Goal: Information Seeking & Learning: Learn about a topic

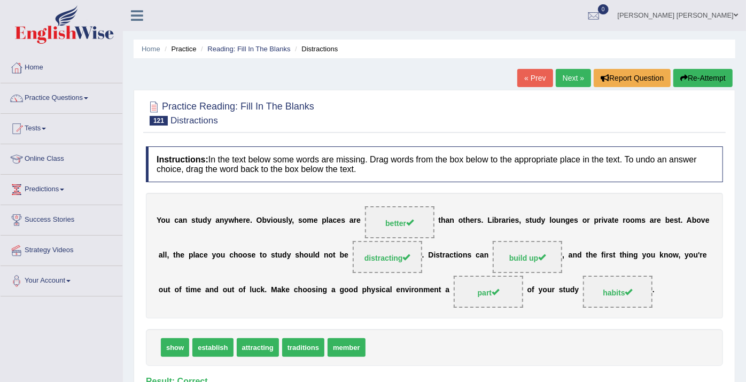
click at [574, 76] on link "Next »" at bounding box center [573, 78] width 35 height 18
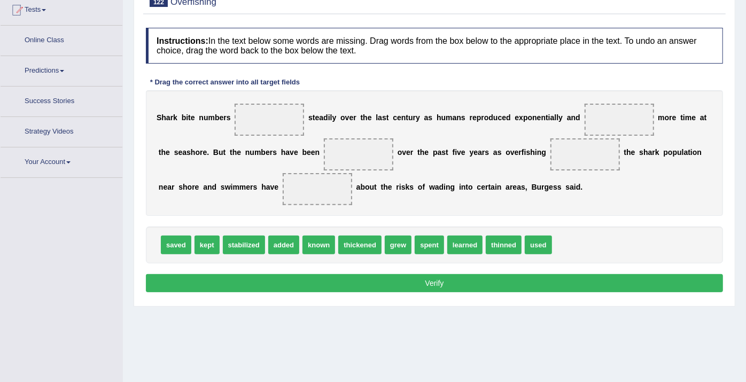
scroll to position [130, 0]
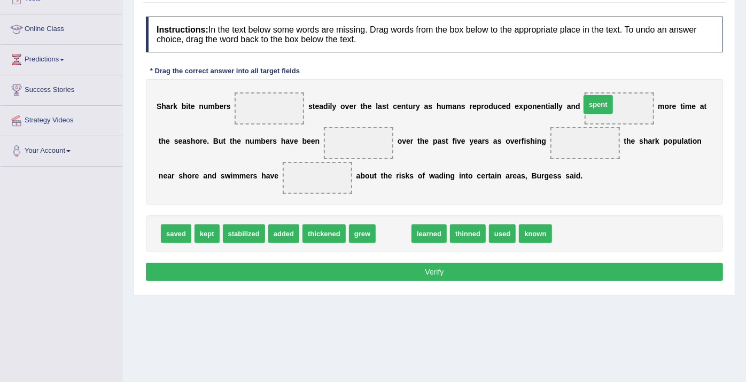
drag, startPoint x: 391, startPoint y: 234, endPoint x: 596, endPoint y: 104, distance: 242.2
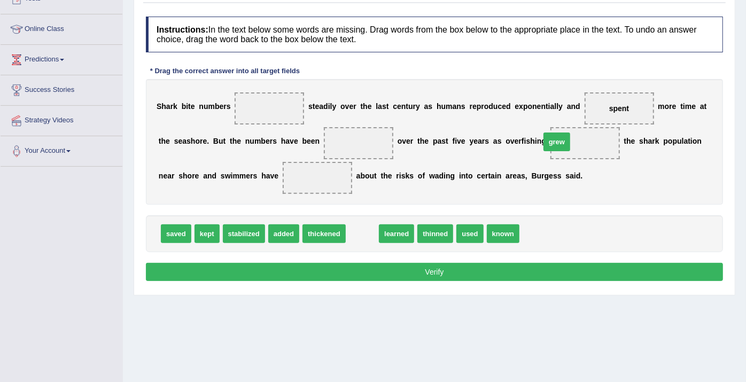
drag, startPoint x: 355, startPoint y: 230, endPoint x: 550, endPoint y: 138, distance: 215.3
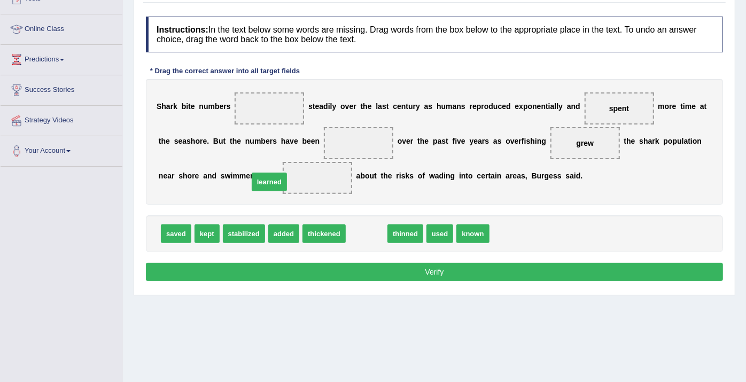
drag, startPoint x: 365, startPoint y: 234, endPoint x: 267, endPoint y: 182, distance: 110.5
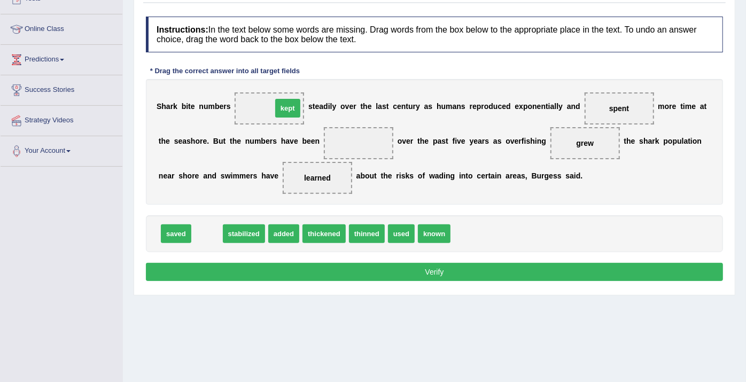
drag, startPoint x: 206, startPoint y: 234, endPoint x: 287, endPoint y: 109, distance: 149.4
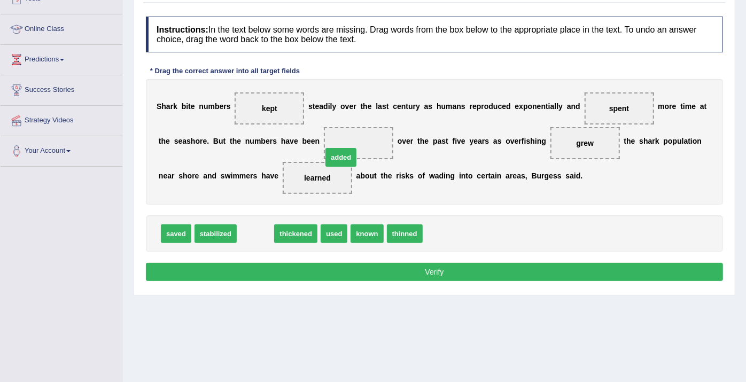
drag, startPoint x: 247, startPoint y: 229, endPoint x: 335, endPoint y: 147, distance: 120.7
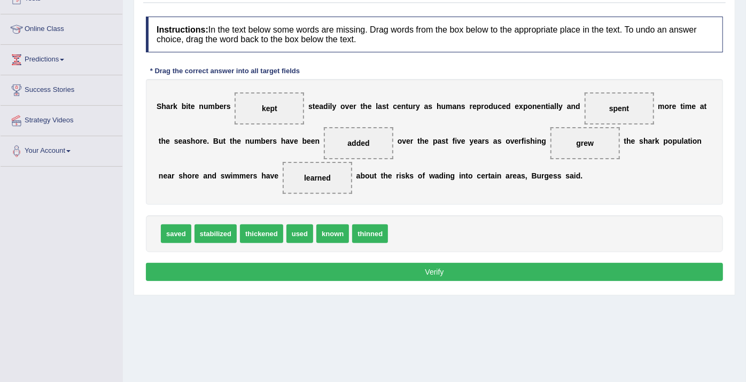
click at [367, 273] on button "Verify" at bounding box center [434, 272] width 577 height 18
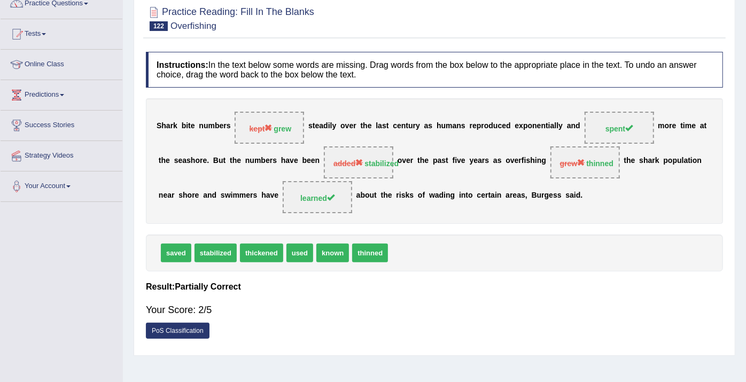
scroll to position [71, 0]
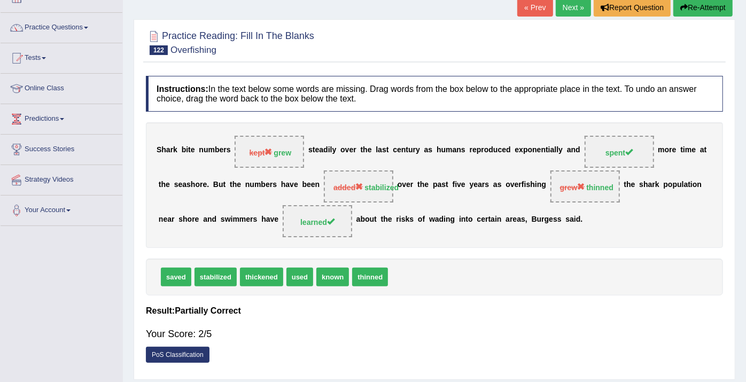
click at [576, 9] on link "Next »" at bounding box center [573, 7] width 35 height 18
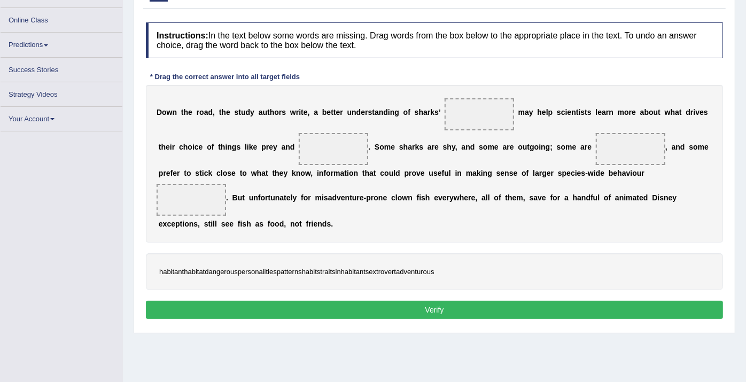
scroll to position [130, 0]
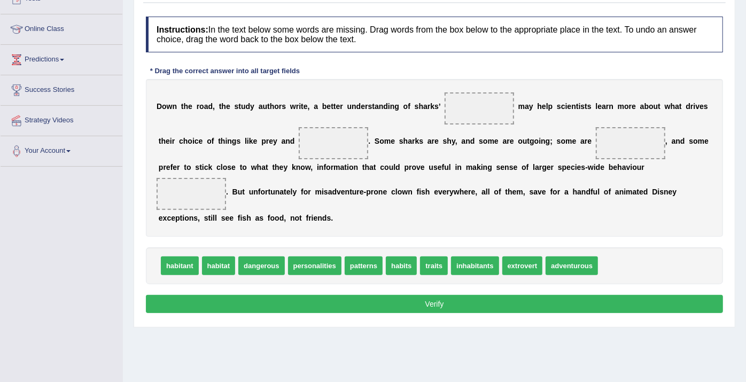
click at [180, 266] on span "habitant" at bounding box center [180, 266] width 38 height 19
drag, startPoint x: 263, startPoint y: 266, endPoint x: 602, endPoint y: 147, distance: 359.3
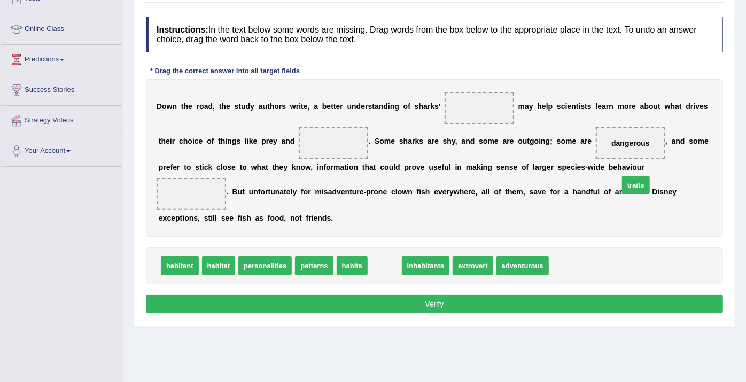
drag, startPoint x: 367, startPoint y: 268, endPoint x: 619, endPoint y: 187, distance: 264.1
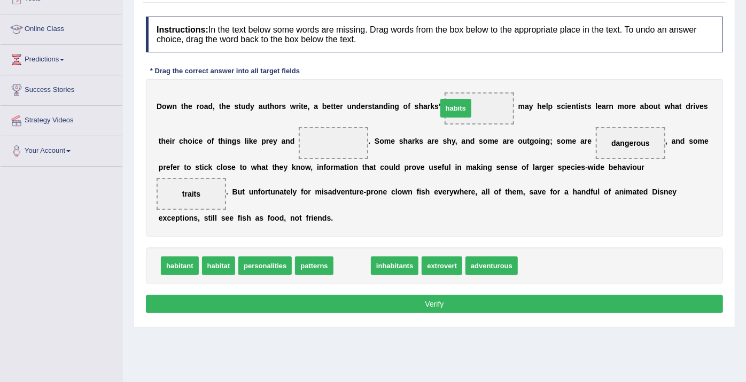
drag, startPoint x: 339, startPoint y: 258, endPoint x: 443, endPoint y: 101, distance: 188.8
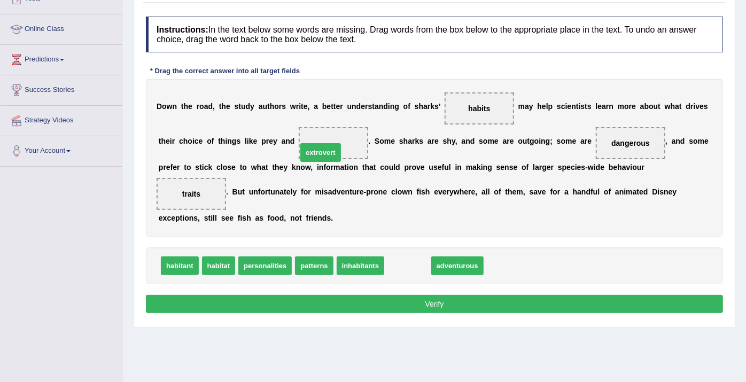
drag, startPoint x: 390, startPoint y: 264, endPoint x: 299, endPoint y: 136, distance: 156.8
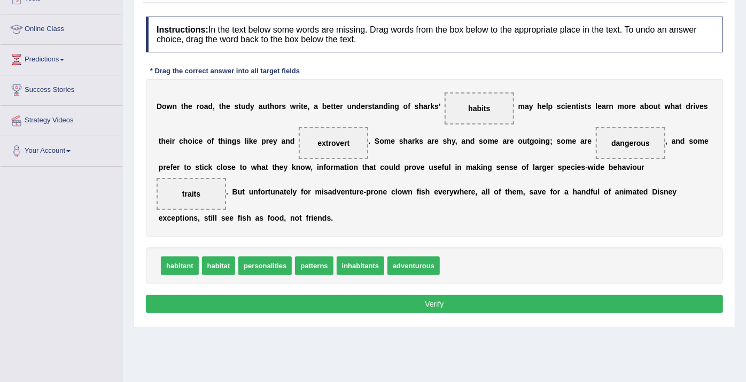
click at [415, 308] on button "Verify" at bounding box center [434, 304] width 577 height 18
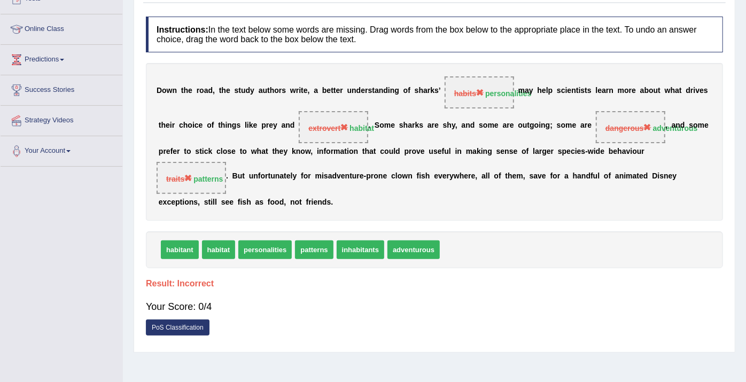
scroll to position [71, 0]
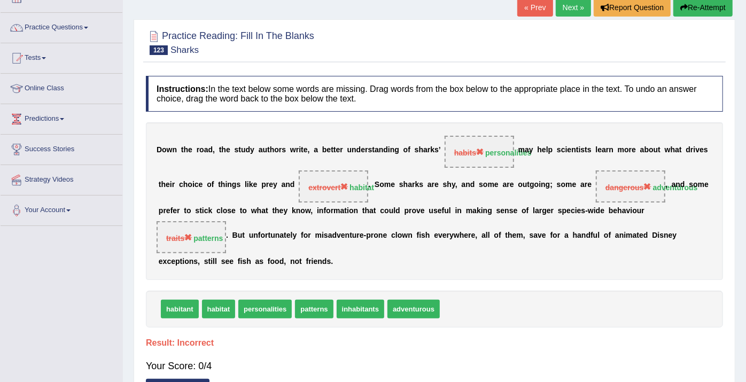
click at [702, 4] on button "Re-Attempt" at bounding box center [703, 7] width 59 height 18
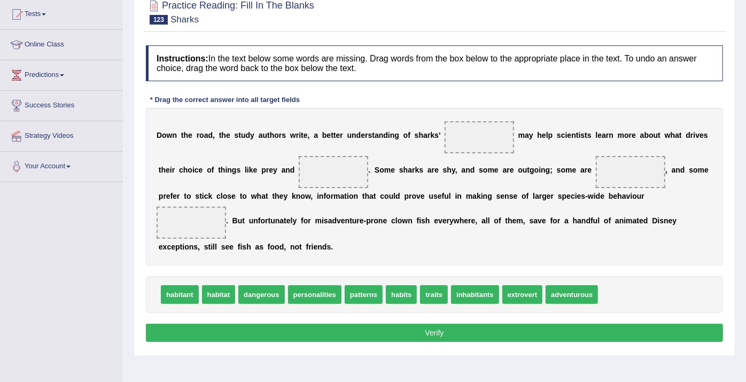
scroll to position [130, 0]
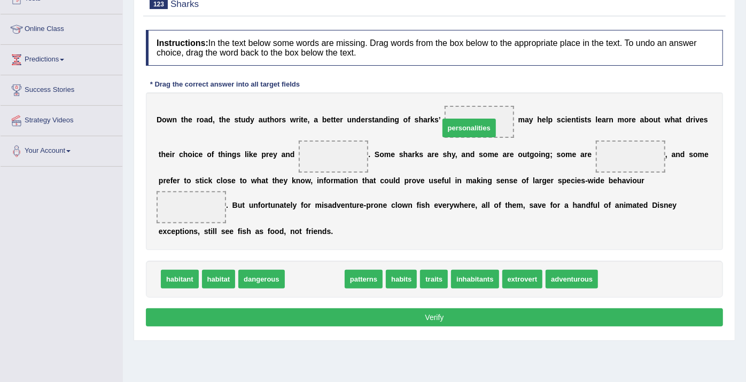
drag, startPoint x: 313, startPoint y: 278, endPoint x: 467, endPoint y: 126, distance: 216.6
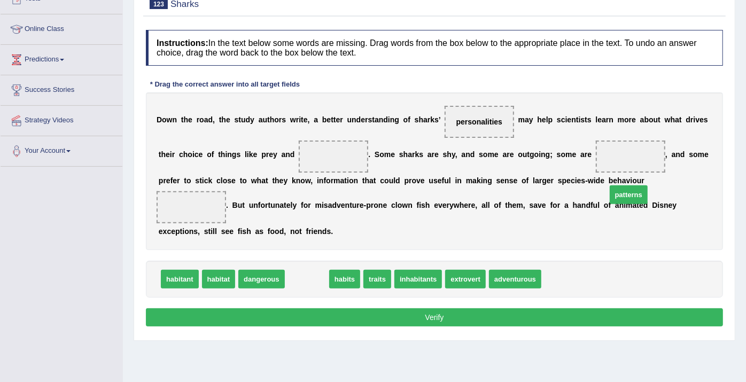
drag, startPoint x: 295, startPoint y: 277, endPoint x: 616, endPoint y: 192, distance: 332.8
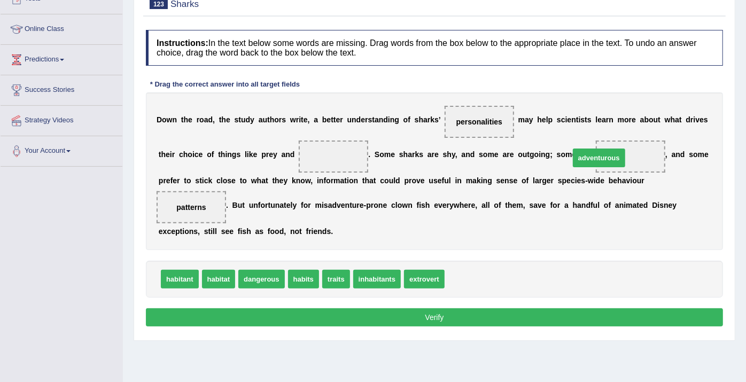
drag, startPoint x: 475, startPoint y: 279, endPoint x: 600, endPoint y: 157, distance: 174.3
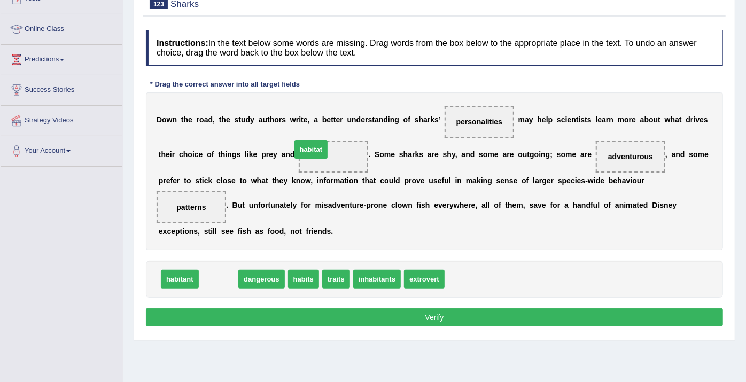
drag, startPoint x: 228, startPoint y: 279, endPoint x: 321, endPoint y: 149, distance: 159.5
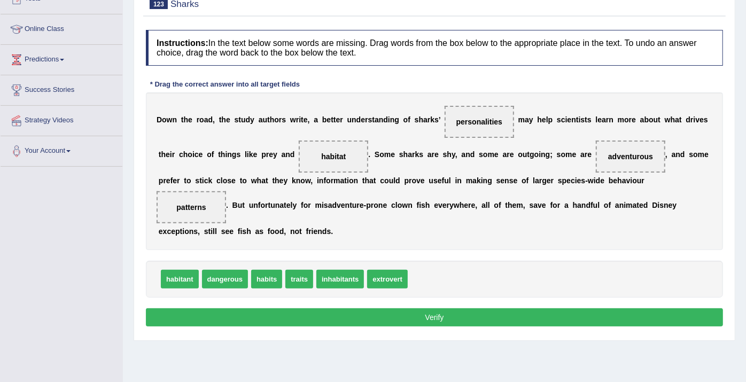
click at [375, 318] on button "Verify" at bounding box center [434, 318] width 577 height 18
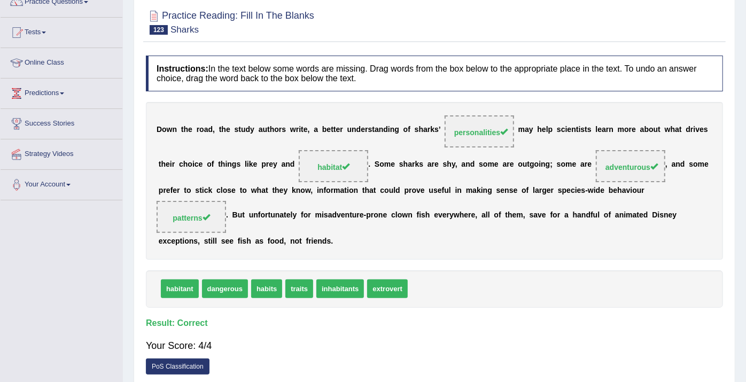
scroll to position [71, 0]
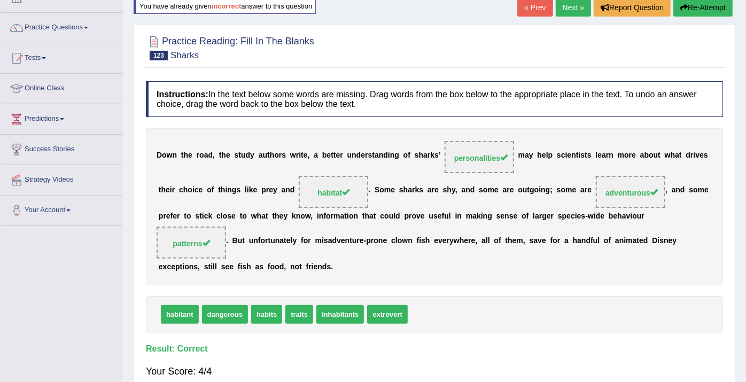
click at [564, 9] on link "Next »" at bounding box center [573, 7] width 35 height 18
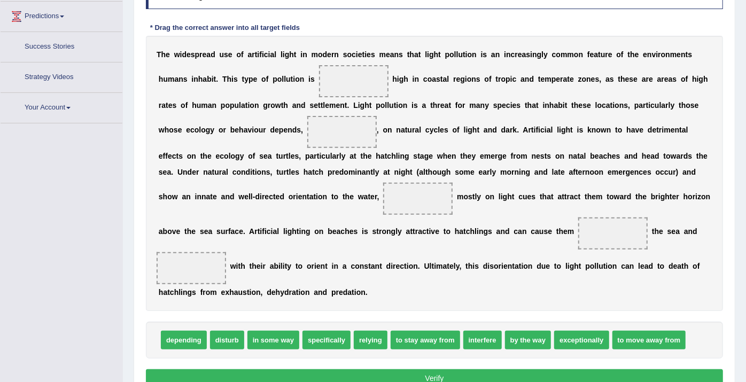
scroll to position [191, 0]
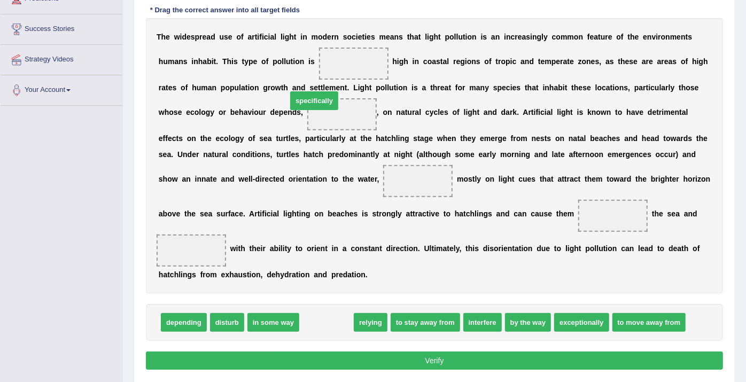
drag, startPoint x: 318, startPoint y: 288, endPoint x: 305, endPoint y: 66, distance: 222.2
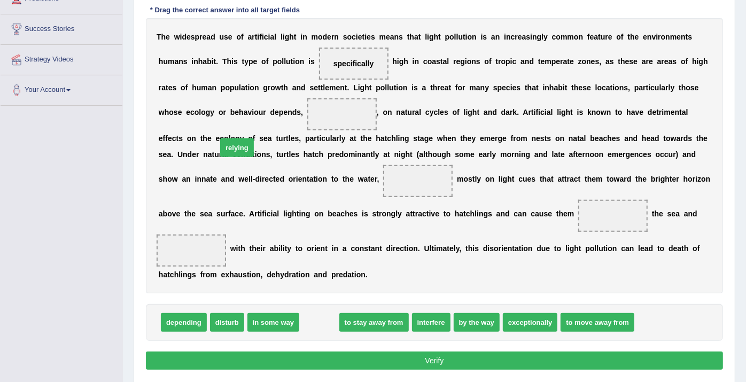
drag, startPoint x: 315, startPoint y: 289, endPoint x: 233, endPoint y: 114, distance: 193.3
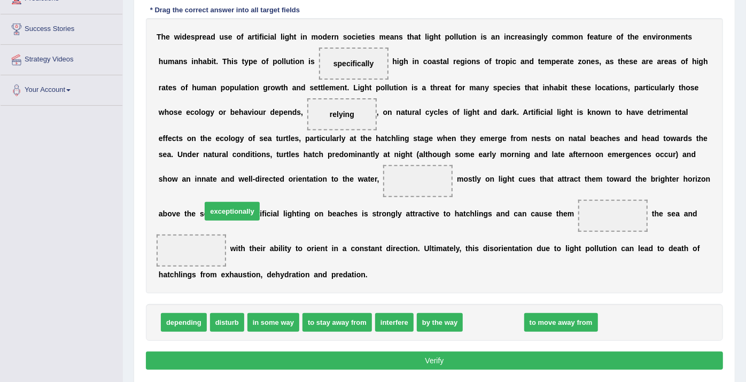
drag, startPoint x: 487, startPoint y: 289, endPoint x: 226, endPoint y: 178, distance: 284.1
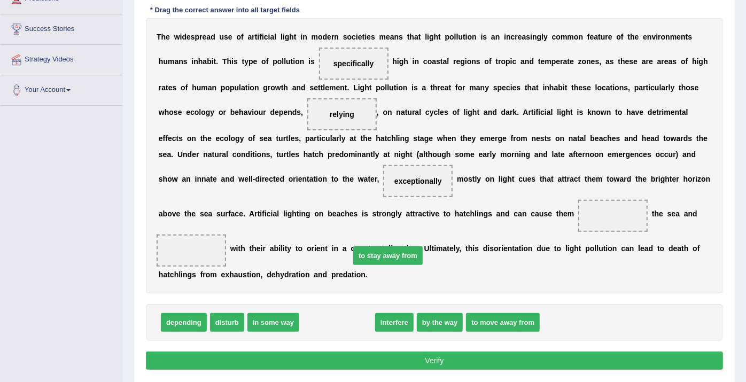
drag, startPoint x: 333, startPoint y: 290, endPoint x: 383, endPoint y: 223, distance: 83.9
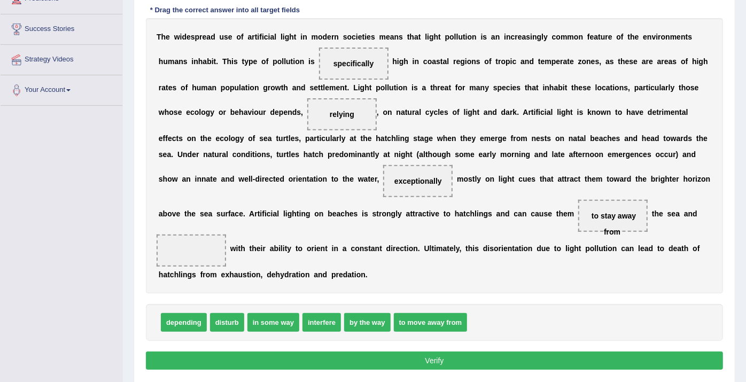
click at [269, 313] on span "in some way" at bounding box center [274, 322] width 52 height 19
drag, startPoint x: 352, startPoint y: 289, endPoint x: 340, endPoint y: 290, distance: 11.8
drag, startPoint x: 276, startPoint y: 286, endPoint x: 511, endPoint y: 204, distance: 248.4
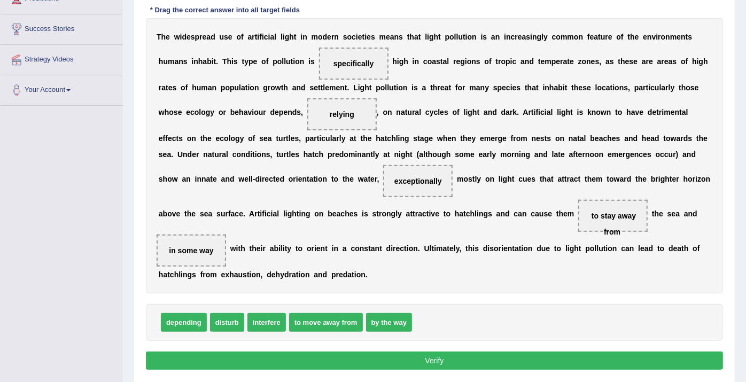
click at [522, 352] on button "Verify" at bounding box center [434, 361] width 577 height 18
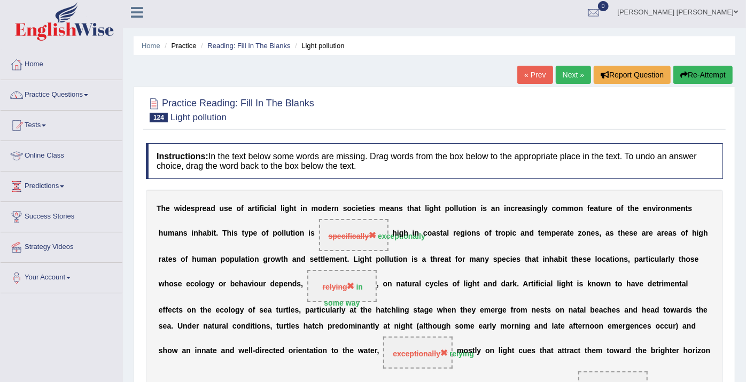
scroll to position [0, 0]
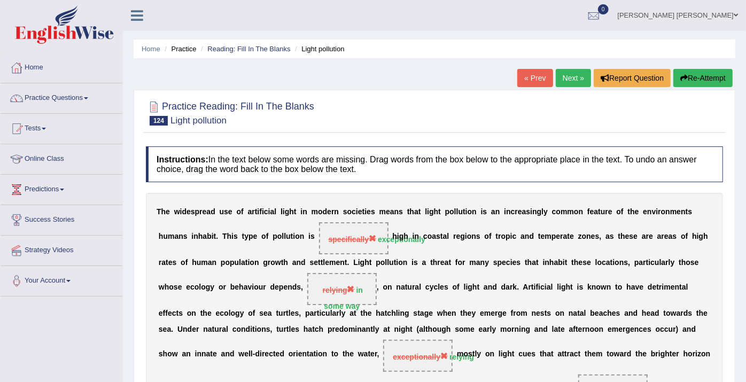
click at [711, 80] on button "Re-Attempt" at bounding box center [703, 78] width 59 height 18
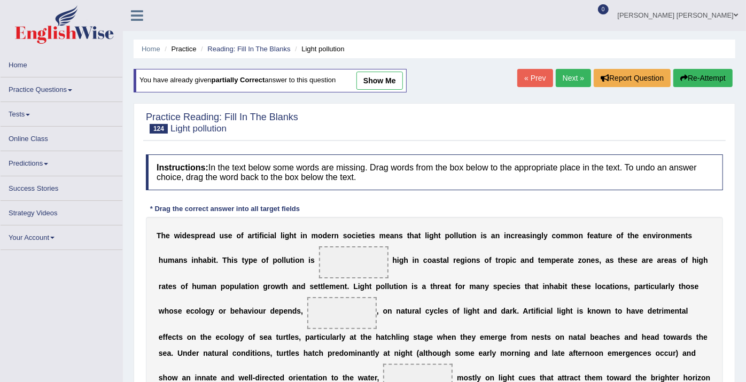
click at [572, 75] on link "Next »" at bounding box center [573, 78] width 35 height 18
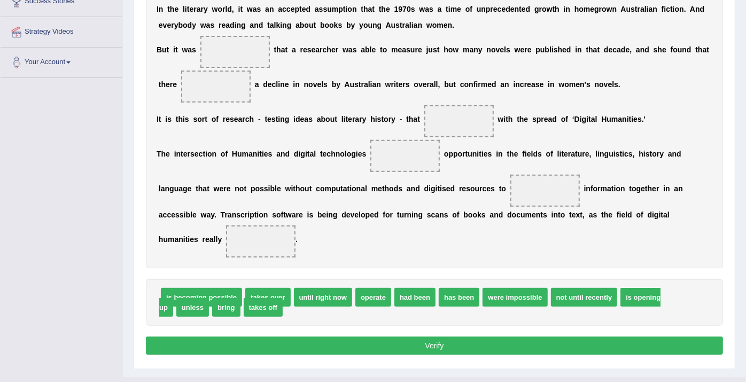
scroll to position [222, 0]
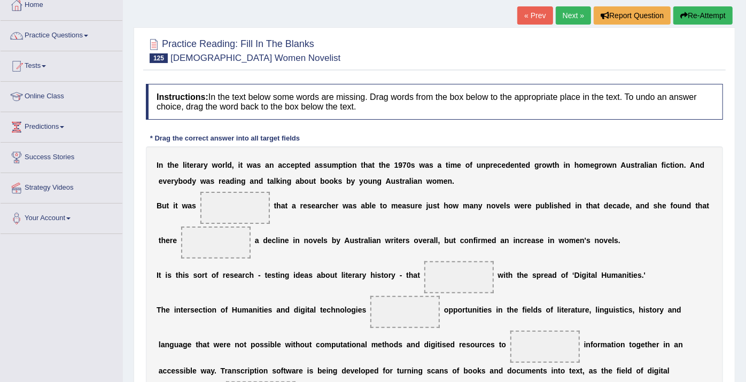
scroll to position [59, 0]
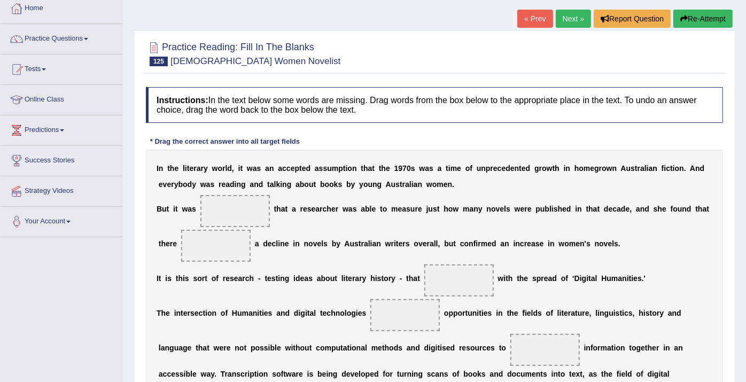
click at [565, 18] on link "Next »" at bounding box center [573, 19] width 35 height 18
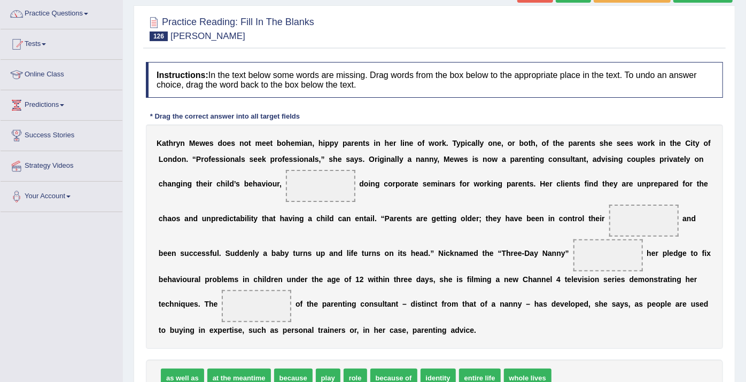
scroll to position [119, 0]
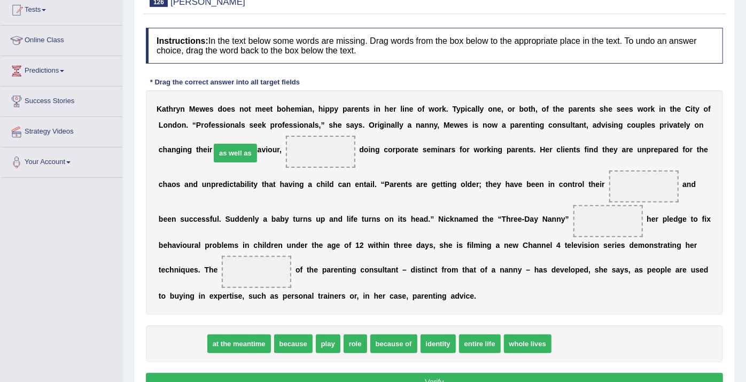
drag, startPoint x: 186, startPoint y: 337, endPoint x: 238, endPoint y: 147, distance: 197.4
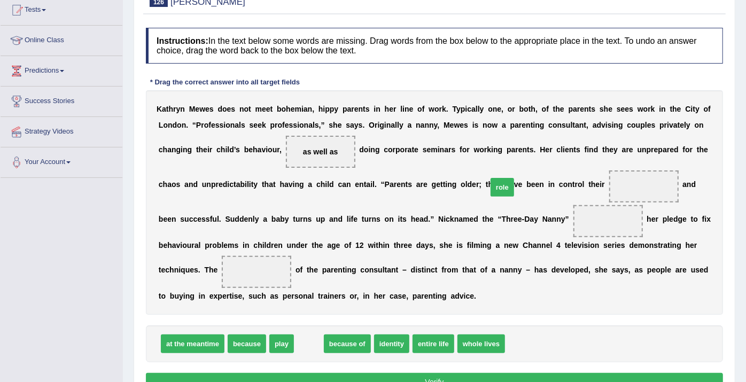
drag, startPoint x: 312, startPoint y: 341, endPoint x: 506, endPoint y: 184, distance: 249.1
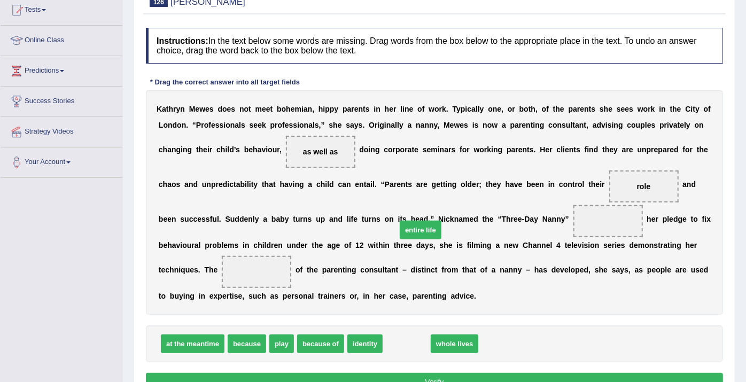
drag, startPoint x: 409, startPoint y: 345, endPoint x: 423, endPoint y: 232, distance: 114.7
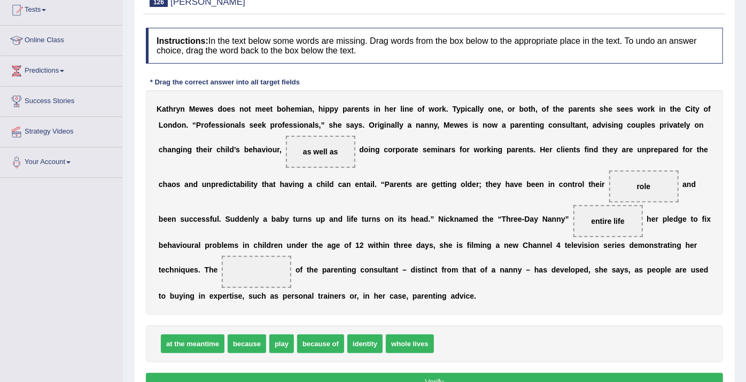
click at [591, 220] on span "entire life" at bounding box center [607, 221] width 33 height 9
drag, startPoint x: 420, startPoint y: 220, endPoint x: 564, endPoint y: 253, distance: 147.2
drag, startPoint x: 357, startPoint y: 340, endPoint x: 372, endPoint y: 334, distance: 15.6
drag, startPoint x: 274, startPoint y: 342, endPoint x: 441, endPoint y: 207, distance: 213.7
click at [452, 382] on button "Verify" at bounding box center [434, 382] width 577 height 18
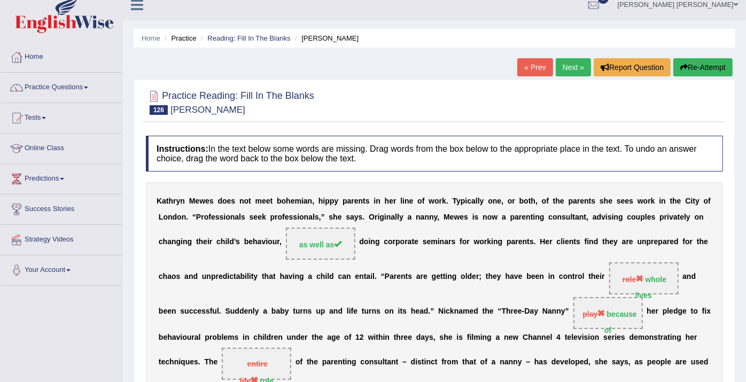
scroll to position [0, 0]
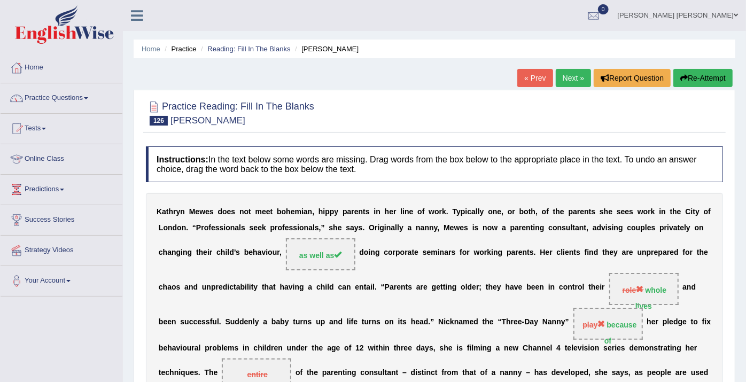
click at [571, 87] on div "« Prev Next » Report Question Re-Attempt" at bounding box center [627, 79] width 218 height 21
click at [571, 71] on link "Next »" at bounding box center [573, 78] width 35 height 18
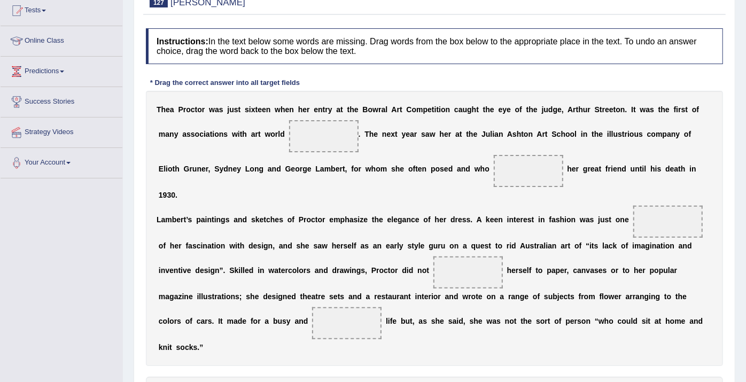
scroll to position [119, 0]
drag, startPoint x: 519, startPoint y: 363, endPoint x: 535, endPoint y: 339, distance: 28.9
drag, startPoint x: 611, startPoint y: 360, endPoint x: 472, endPoint y: 184, distance: 223.9
drag, startPoint x: 336, startPoint y: 358, endPoint x: 626, endPoint y: 183, distance: 339.2
drag, startPoint x: 498, startPoint y: 363, endPoint x: 396, endPoint y: 260, distance: 144.8
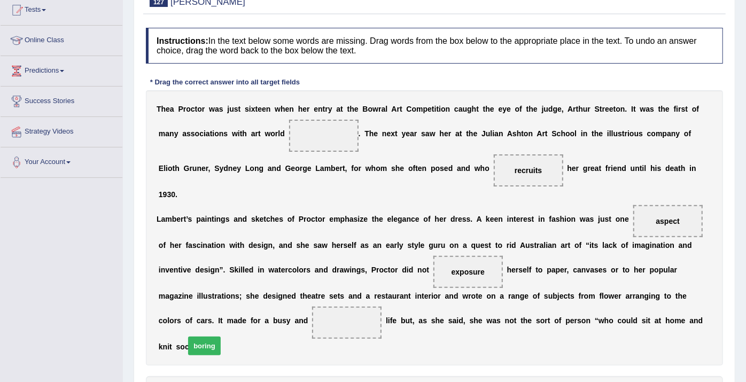
drag, startPoint x: 452, startPoint y: 365, endPoint x: 196, endPoint y: 316, distance: 260.8
drag, startPoint x: 266, startPoint y: 364, endPoint x: 305, endPoint y: 142, distance: 225.4
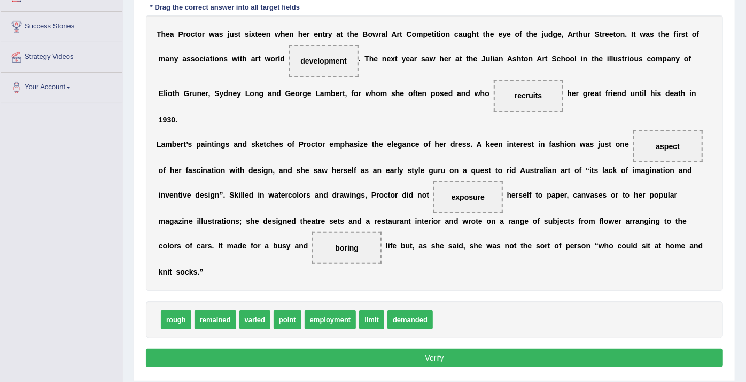
click at [476, 349] on button "Verify" at bounding box center [434, 358] width 577 height 18
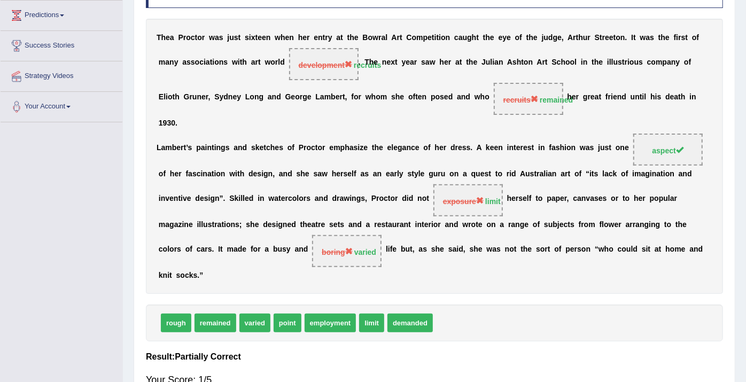
scroll to position [59, 0]
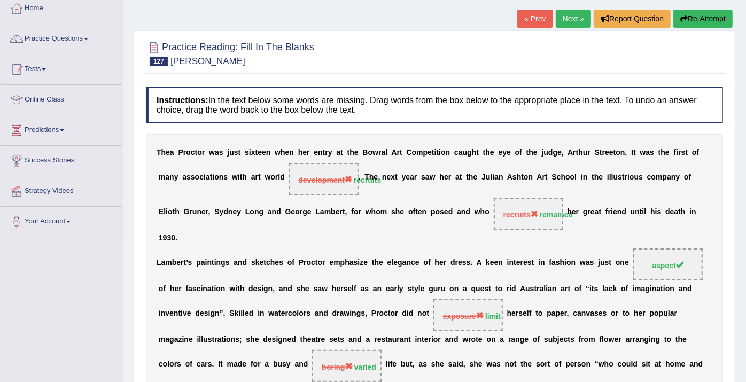
click at [700, 17] on button "Re-Attempt" at bounding box center [703, 19] width 59 height 18
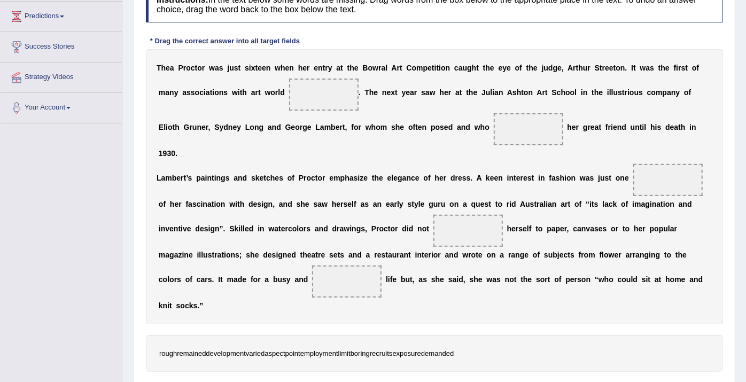
scroll to position [197, 0]
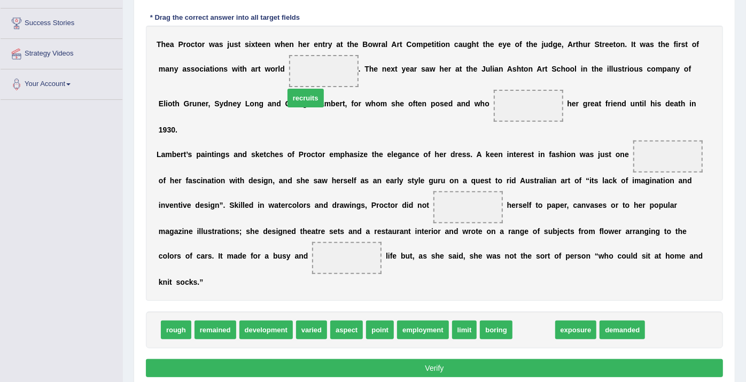
drag, startPoint x: 509, startPoint y: 296, endPoint x: 281, endPoint y: 64, distance: 325.5
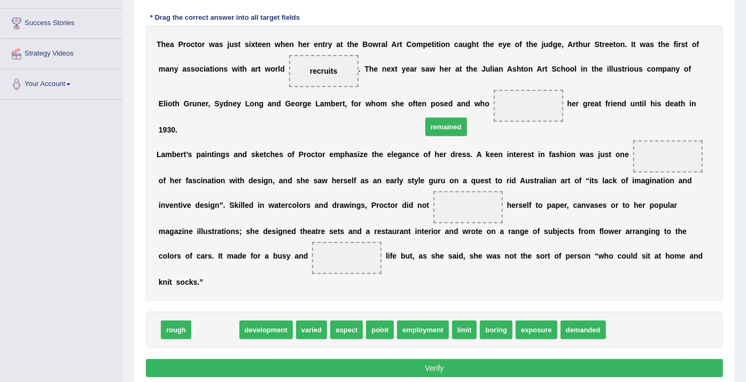
drag, startPoint x: 208, startPoint y: 296, endPoint x: 438, endPoint y: 93, distance: 307.2
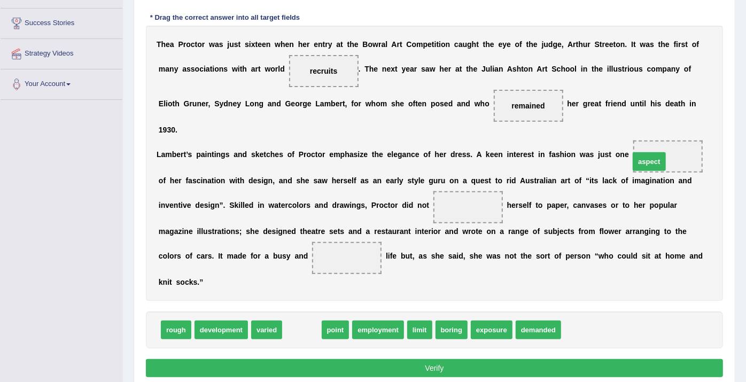
drag, startPoint x: 299, startPoint y: 299, endPoint x: 647, endPoint y: 131, distance: 386.2
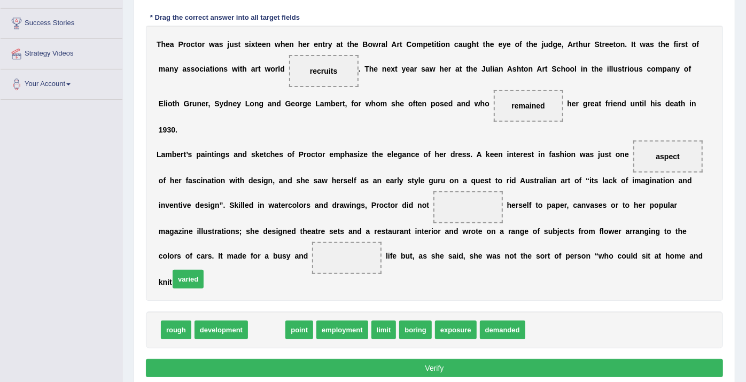
drag, startPoint x: 259, startPoint y: 296, endPoint x: 181, endPoint y: 245, distance: 93.6
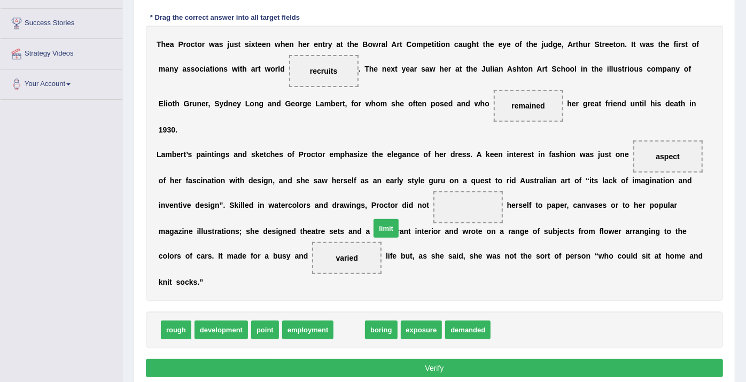
drag, startPoint x: 339, startPoint y: 303, endPoint x: 376, endPoint y: 202, distance: 108.1
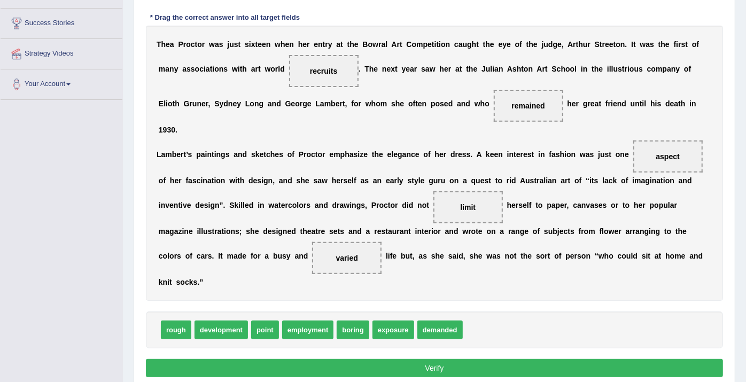
click at [442, 359] on button "Verify" at bounding box center [434, 368] width 577 height 18
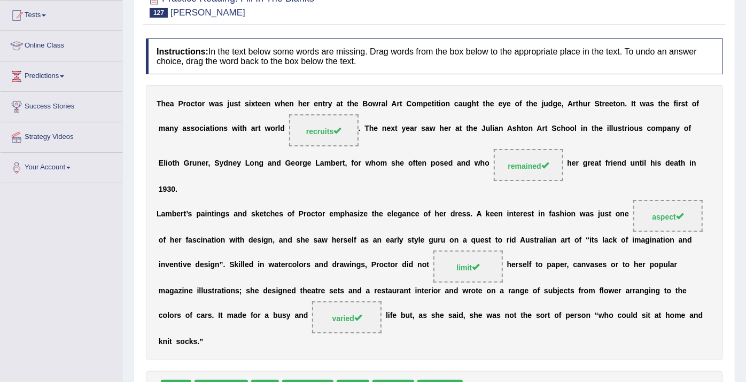
scroll to position [45, 0]
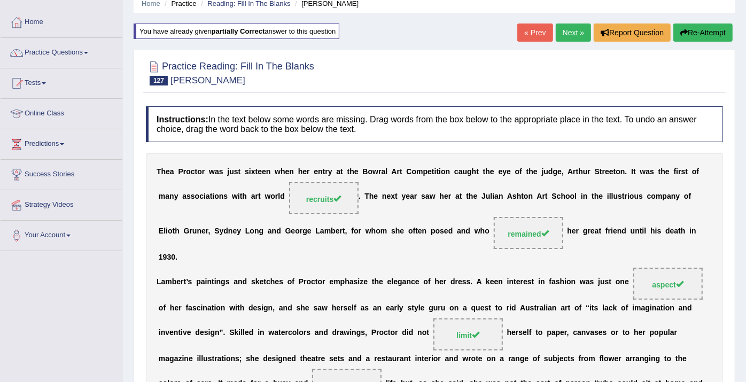
click at [572, 30] on link "Next »" at bounding box center [573, 33] width 35 height 18
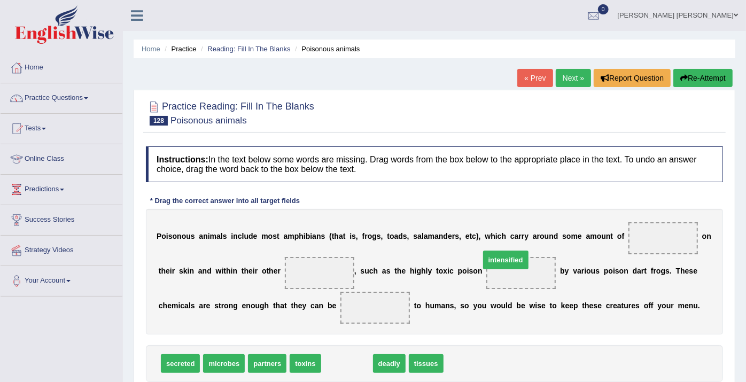
drag, startPoint x: 343, startPoint y: 365, endPoint x: 502, endPoint y: 261, distance: 189.7
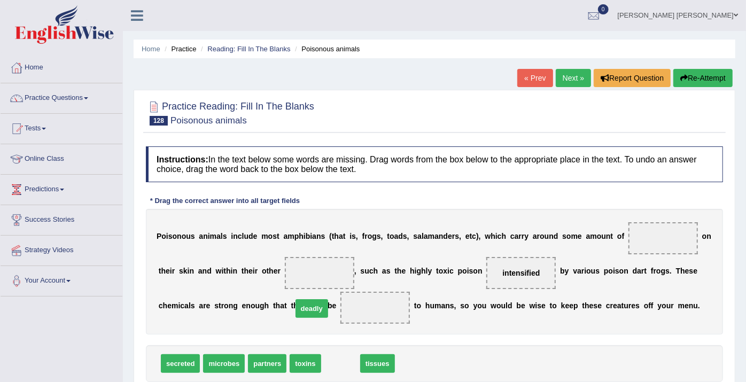
drag, startPoint x: 327, startPoint y: 345, endPoint x: 304, endPoint y: 309, distance: 43.0
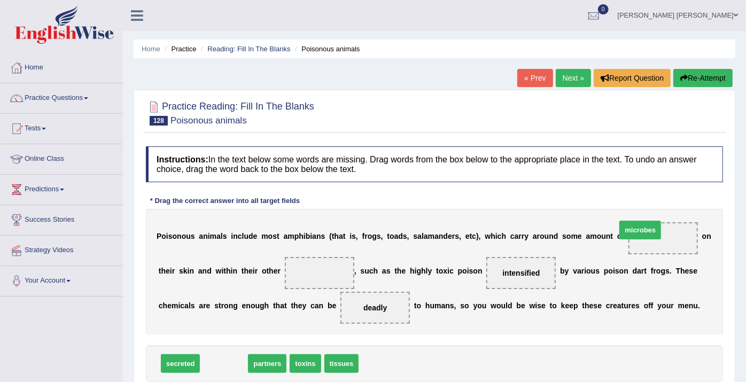
drag, startPoint x: 220, startPoint y: 366, endPoint x: 637, endPoint y: 233, distance: 437.4
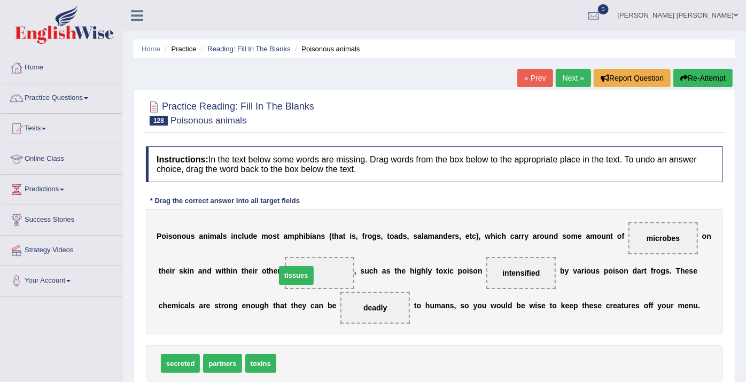
drag, startPoint x: 287, startPoint y: 364, endPoint x: 287, endPoint y: 275, distance: 88.2
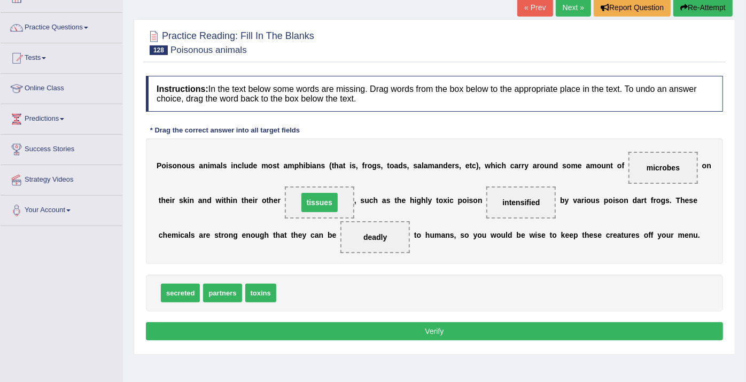
scroll to position [119, 0]
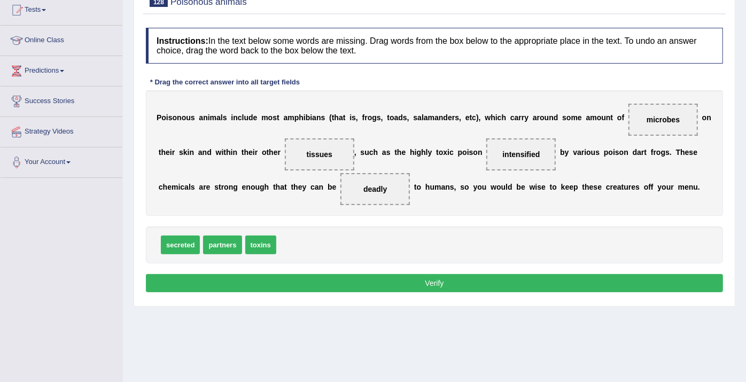
click at [298, 279] on button "Verify" at bounding box center [434, 283] width 577 height 18
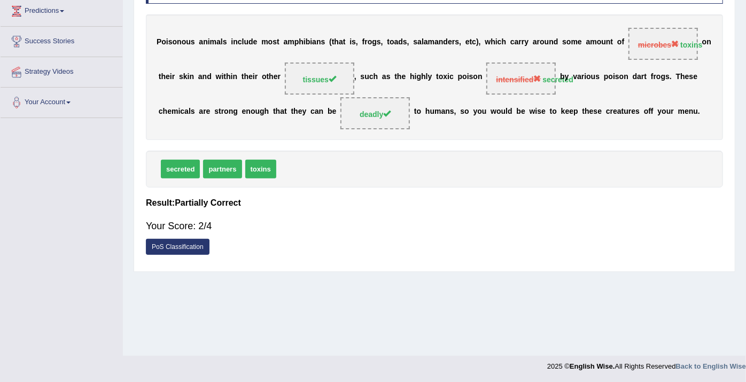
scroll to position [0, 0]
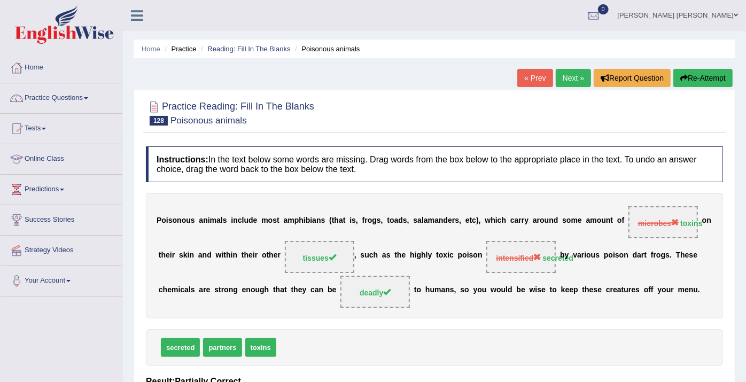
click at [567, 81] on link "Next »" at bounding box center [573, 78] width 35 height 18
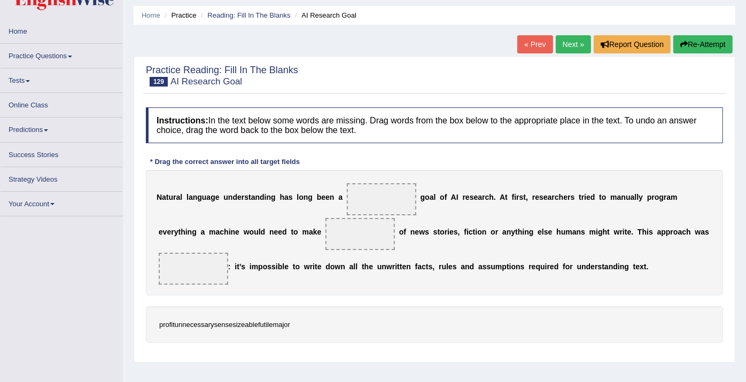
scroll to position [59, 0]
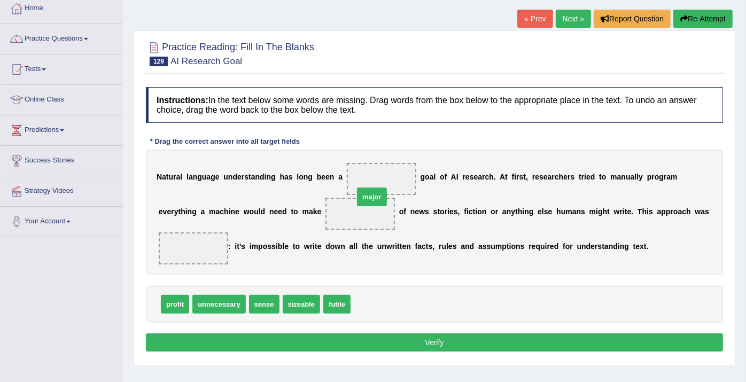
drag, startPoint x: 371, startPoint y: 290, endPoint x: 374, endPoint y: 183, distance: 107.0
drag, startPoint x: 257, startPoint y: 286, endPoint x: 298, endPoint y: 220, distance: 77.3
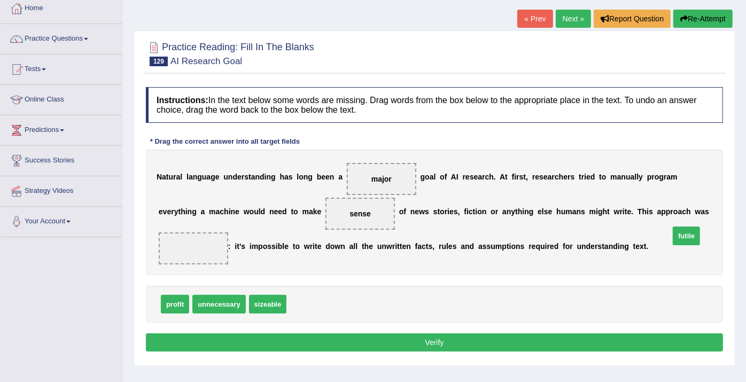
drag, startPoint x: 301, startPoint y: 287, endPoint x: 684, endPoint y: 219, distance: 389.4
click at [571, 334] on button "Verify" at bounding box center [434, 343] width 577 height 18
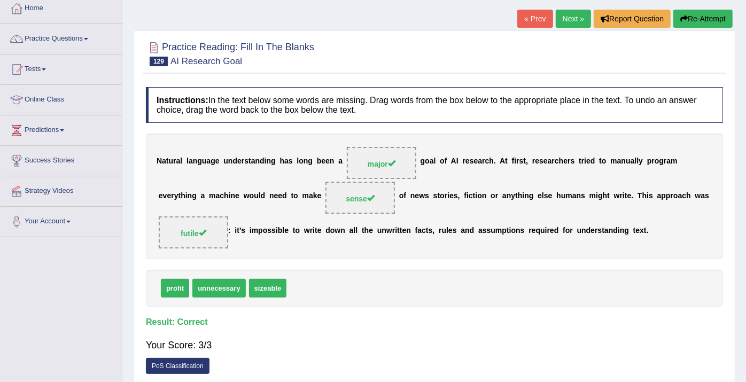
click at [574, 18] on link "Next »" at bounding box center [573, 19] width 35 height 18
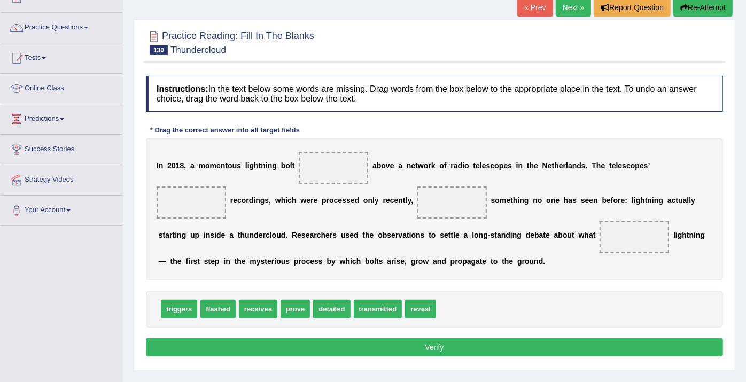
scroll to position [119, 0]
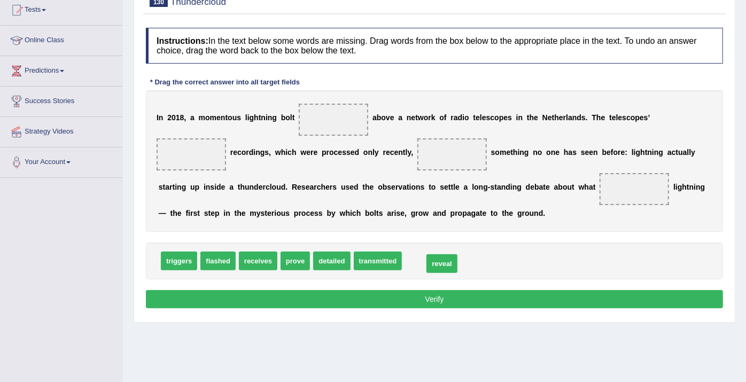
drag, startPoint x: 409, startPoint y: 261, endPoint x: 430, endPoint y: 264, distance: 21.6
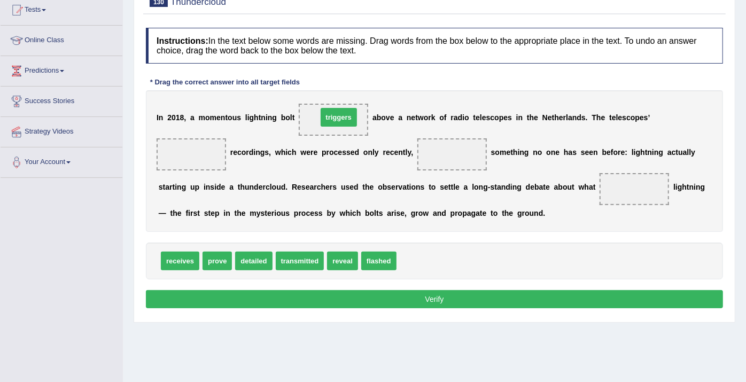
drag, startPoint x: 408, startPoint y: 261, endPoint x: 330, endPoint y: 118, distance: 163.9
drag, startPoint x: 179, startPoint y: 266, endPoint x: 166, endPoint y: 276, distance: 16.3
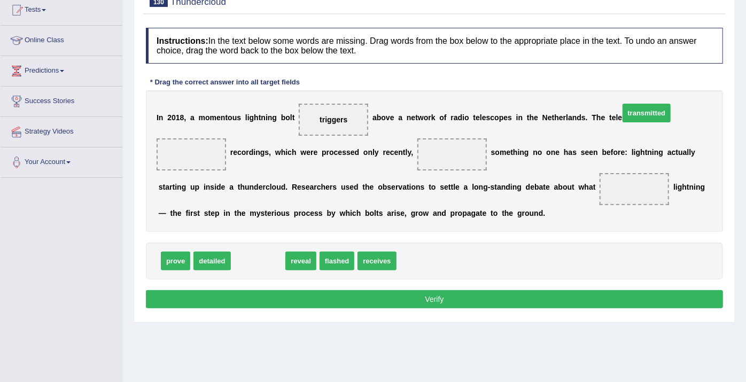
drag, startPoint x: 253, startPoint y: 264, endPoint x: 642, endPoint y: 116, distance: 415.5
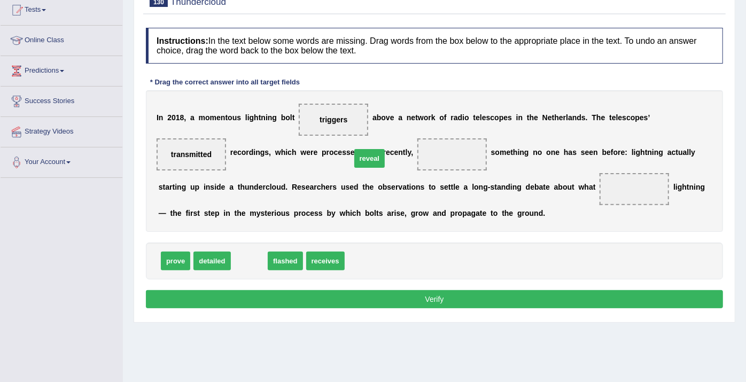
drag, startPoint x: 249, startPoint y: 263, endPoint x: 369, endPoint y: 160, distance: 158.2
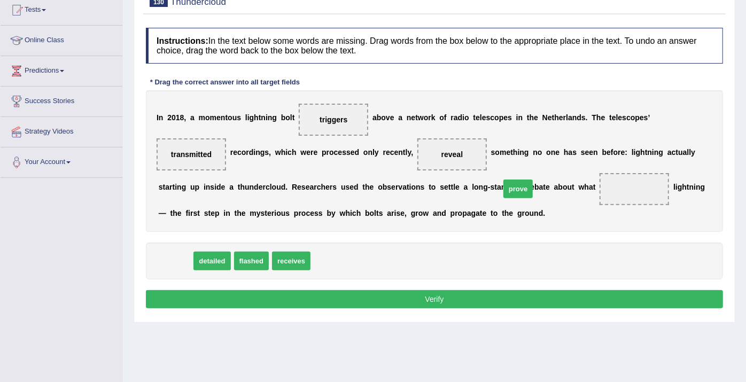
drag, startPoint x: 175, startPoint y: 263, endPoint x: 518, endPoint y: 191, distance: 350.1
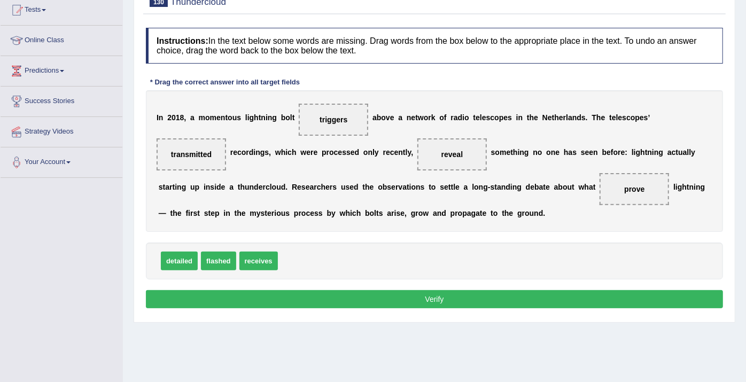
click at [522, 303] on button "Verify" at bounding box center [434, 299] width 577 height 18
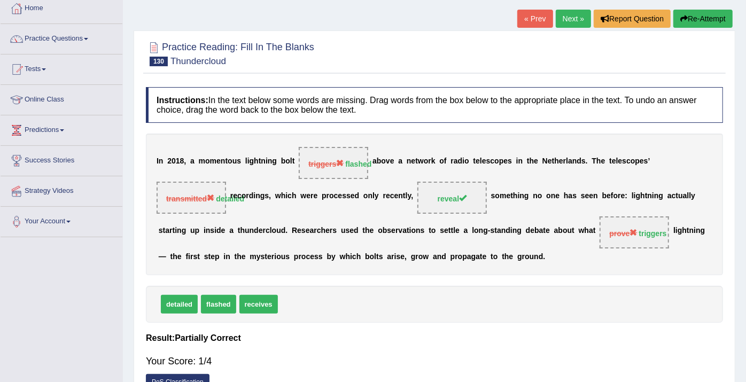
scroll to position [0, 0]
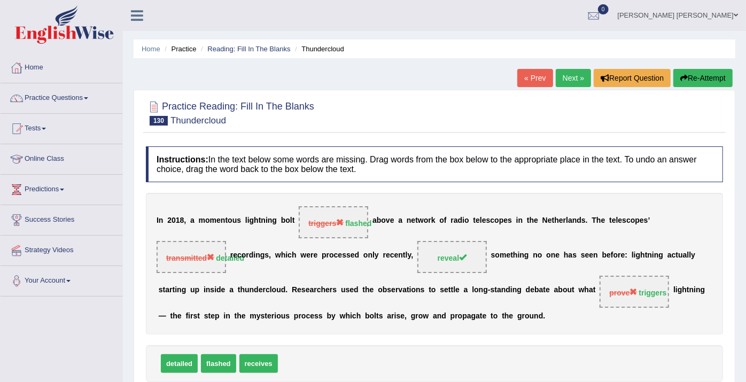
click at [579, 72] on link "Next »" at bounding box center [573, 78] width 35 height 18
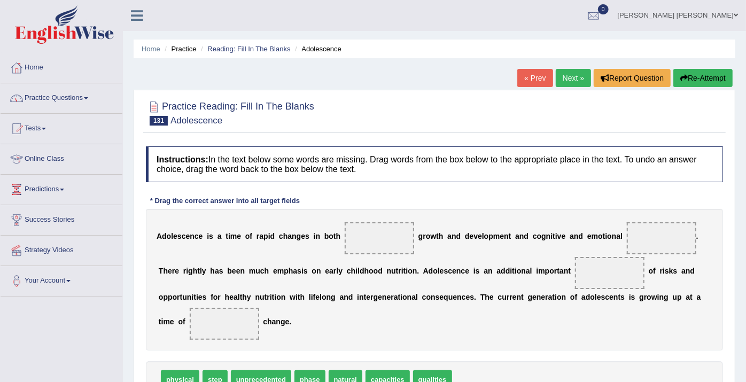
scroll to position [59, 0]
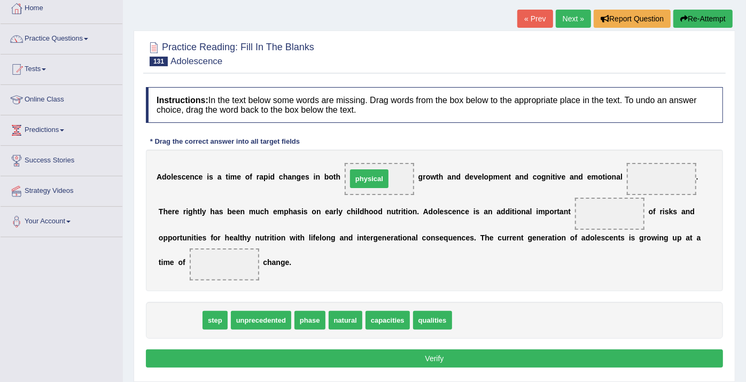
drag, startPoint x: 173, startPoint y: 323, endPoint x: 362, endPoint y: 182, distance: 236.1
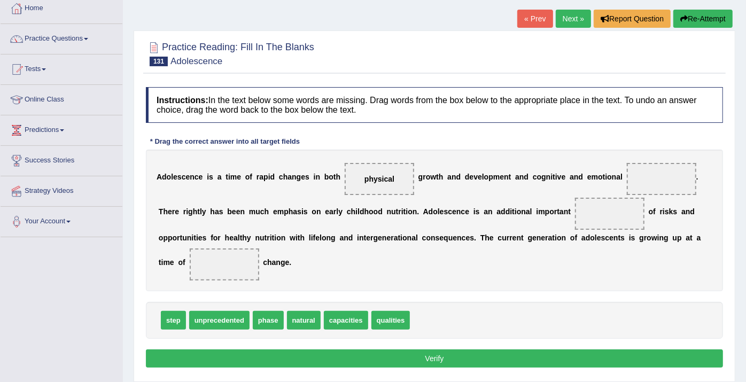
click at [253, 319] on span "phase" at bounding box center [268, 320] width 31 height 19
drag, startPoint x: 341, startPoint y: 326, endPoint x: 628, endPoint y: 180, distance: 321.9
drag, startPoint x: 335, startPoint y: 318, endPoint x: 351, endPoint y: 315, distance: 16.4
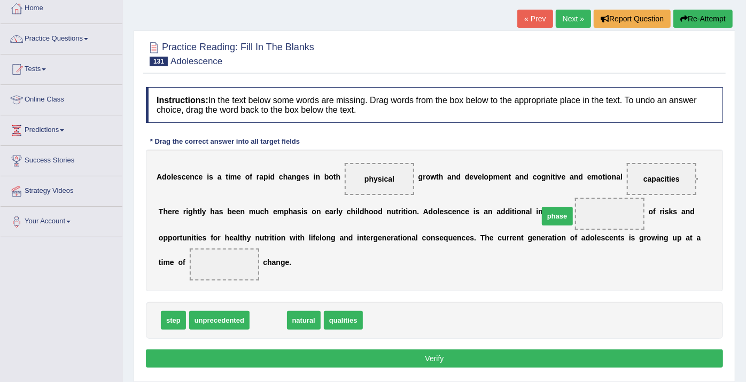
drag, startPoint x: 264, startPoint y: 317, endPoint x: 553, endPoint y: 213, distance: 307.5
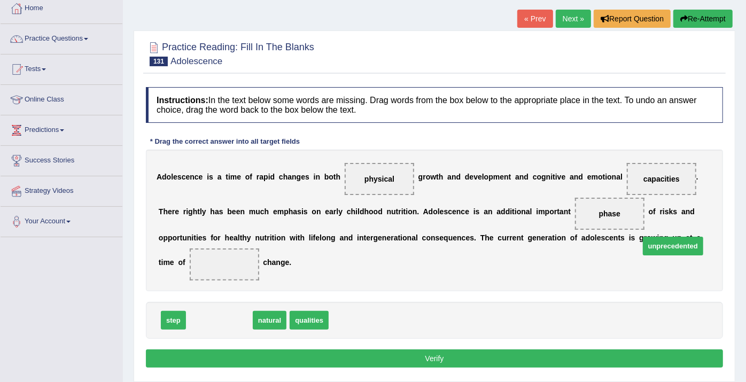
drag, startPoint x: 204, startPoint y: 320, endPoint x: 658, endPoint y: 246, distance: 460.0
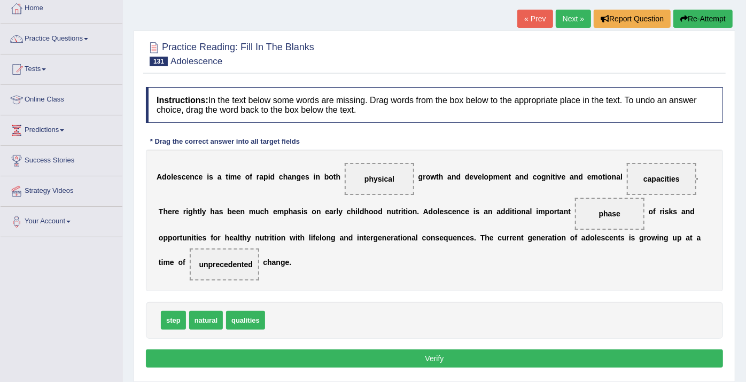
click at [302, 352] on button "Verify" at bounding box center [434, 359] width 577 height 18
